Goal: Task Accomplishment & Management: Manage account settings

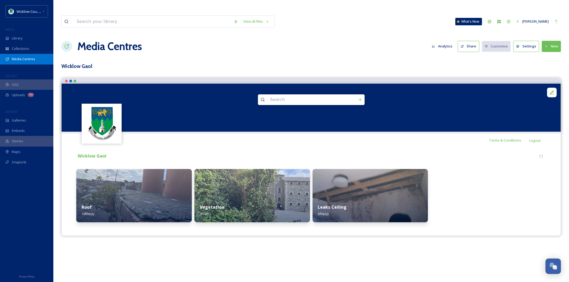
click at [17, 59] on span "Media Centres" at bounding box center [23, 59] width 23 height 5
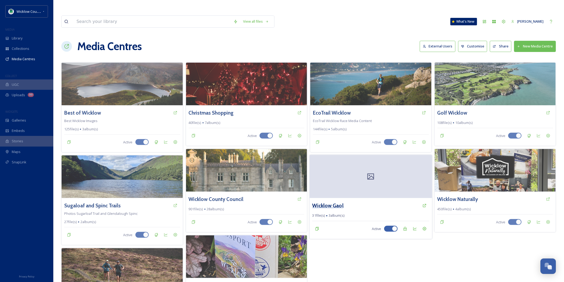
click at [334, 202] on h3 "Wicklow Gaol" at bounding box center [327, 206] width 31 height 8
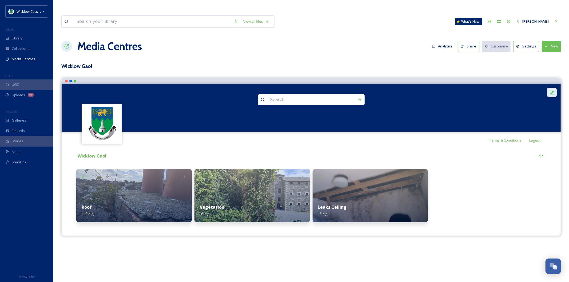
click at [551, 90] on icon at bounding box center [551, 92] width 5 height 5
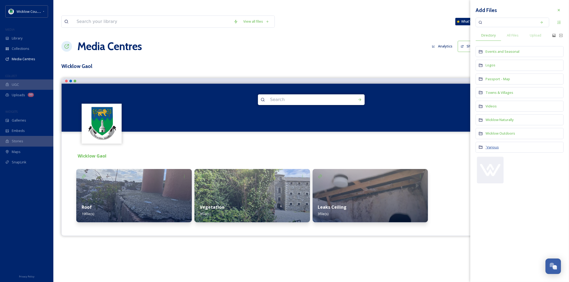
click at [494, 146] on span "`Various" at bounding box center [491, 147] width 13 height 5
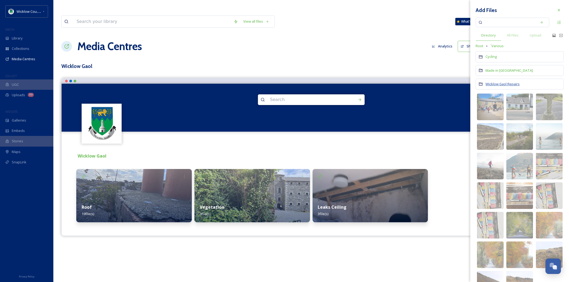
click at [493, 82] on span "Wicklow Gaol Repairs" at bounding box center [502, 84] width 34 height 5
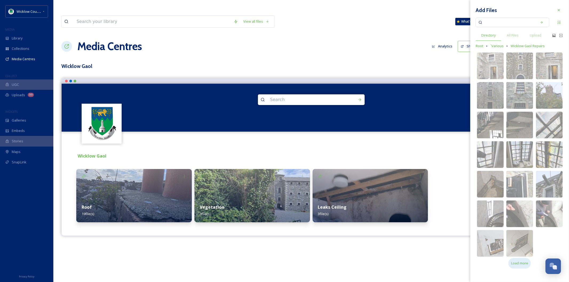
click at [525, 263] on span "Load more" at bounding box center [519, 263] width 17 height 5
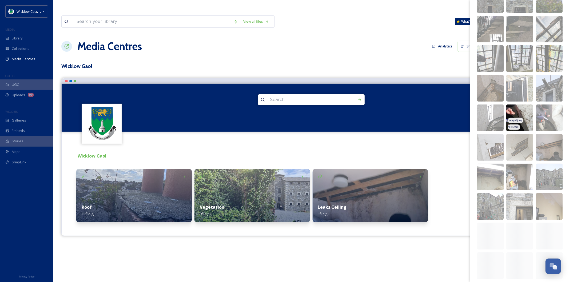
scroll to position [118, 0]
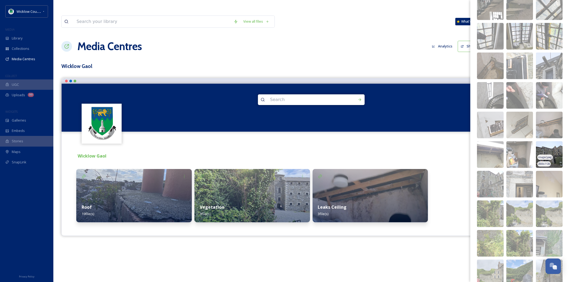
click at [547, 152] on img at bounding box center [549, 154] width 27 height 27
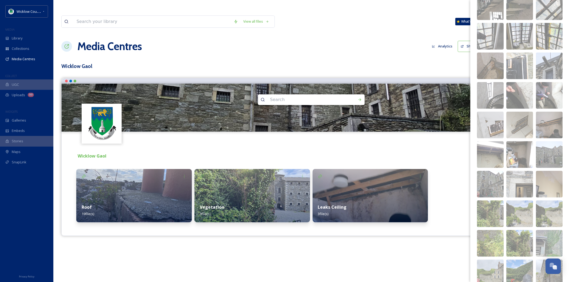
click at [449, 152] on div "Wicklow Gaol Roof 19 file(s) Vegetation 9 file(s) Leaks Ceiling 3 file(s)" at bounding box center [311, 188] width 491 height 79
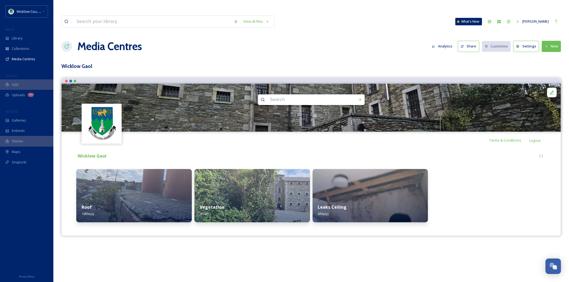
click at [465, 41] on button "Share" at bounding box center [468, 46] width 22 height 11
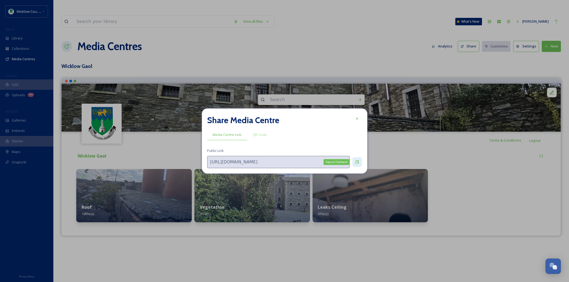
click at [357, 159] on div "Copy to Clipboard" at bounding box center [357, 162] width 10 height 10
click at [359, 163] on div "Copy to Clipboard" at bounding box center [357, 162] width 10 height 10
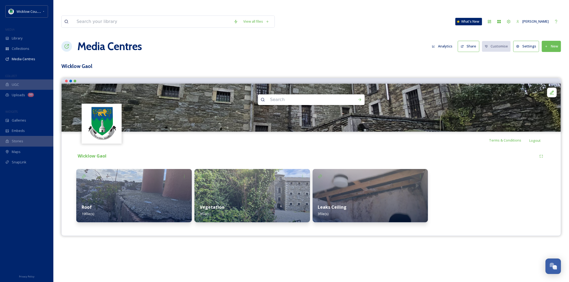
click at [521, 41] on button "Settings" at bounding box center [526, 46] width 26 height 11
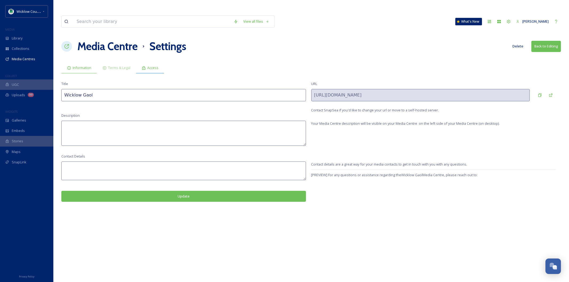
click at [144, 66] on icon at bounding box center [144, 68] width 4 height 4
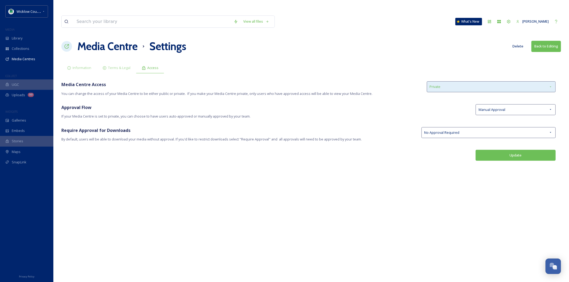
click at [454, 81] on div "Private" at bounding box center [491, 86] width 129 height 11
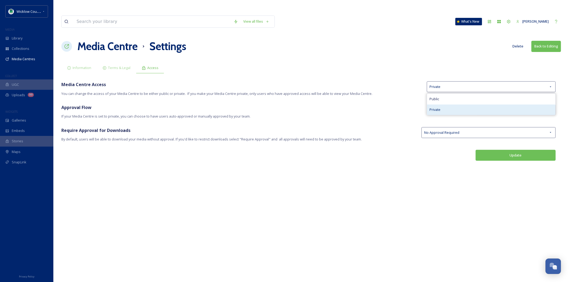
click at [440, 105] on div "Private" at bounding box center [491, 110] width 129 height 10
click at [493, 107] on span "Manual Approval" at bounding box center [491, 109] width 27 height 5
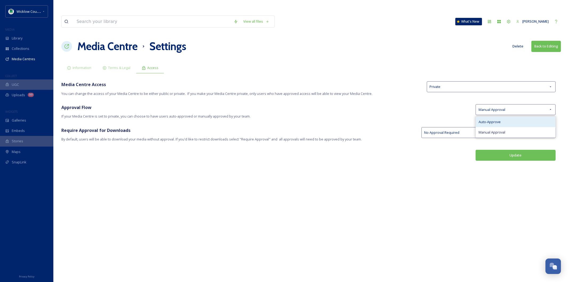
click at [486, 119] on span "Auto-Approve" at bounding box center [489, 121] width 22 height 5
click at [460, 127] on div "No Approval Required" at bounding box center [488, 132] width 134 height 11
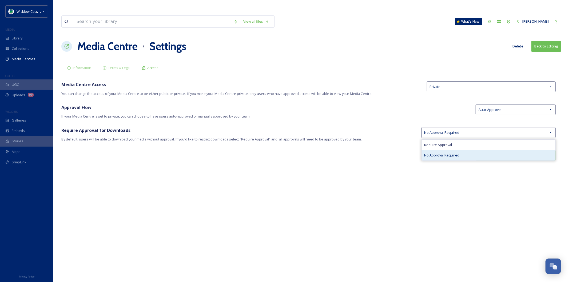
click at [443, 153] on span "No Approval Required" at bounding box center [441, 155] width 35 height 5
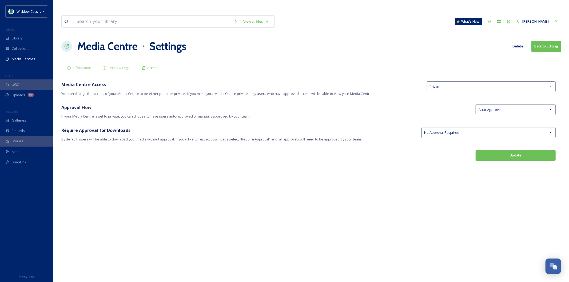
click at [516, 150] on button "Update" at bounding box center [515, 155] width 80 height 11
click at [494, 81] on div "Private" at bounding box center [491, 86] width 129 height 11
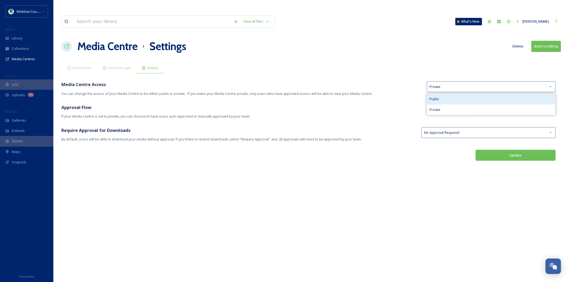
click at [472, 94] on div "Public" at bounding box center [491, 99] width 129 height 10
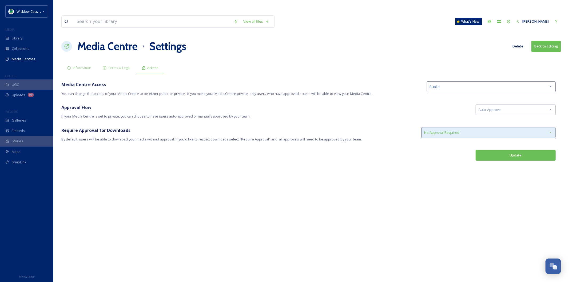
click at [482, 127] on div "No Approval Required" at bounding box center [488, 132] width 134 height 11
click at [515, 150] on button "Update" at bounding box center [515, 155] width 80 height 11
